Goal: Task Accomplishment & Management: Manage account settings

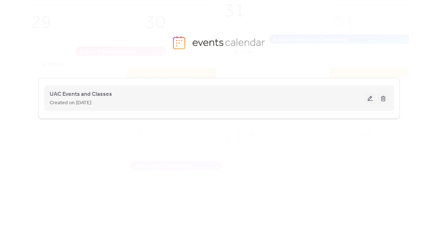
click at [87, 99] on span "Created on [DATE]" at bounding box center [71, 103] width 42 height 9
click at [88, 94] on span "UAC Events and Classes" at bounding box center [81, 94] width 62 height 9
click at [94, 95] on span "UAC Events and Classes" at bounding box center [81, 94] width 62 height 9
